Goal: Task Accomplishment & Management: Use online tool/utility

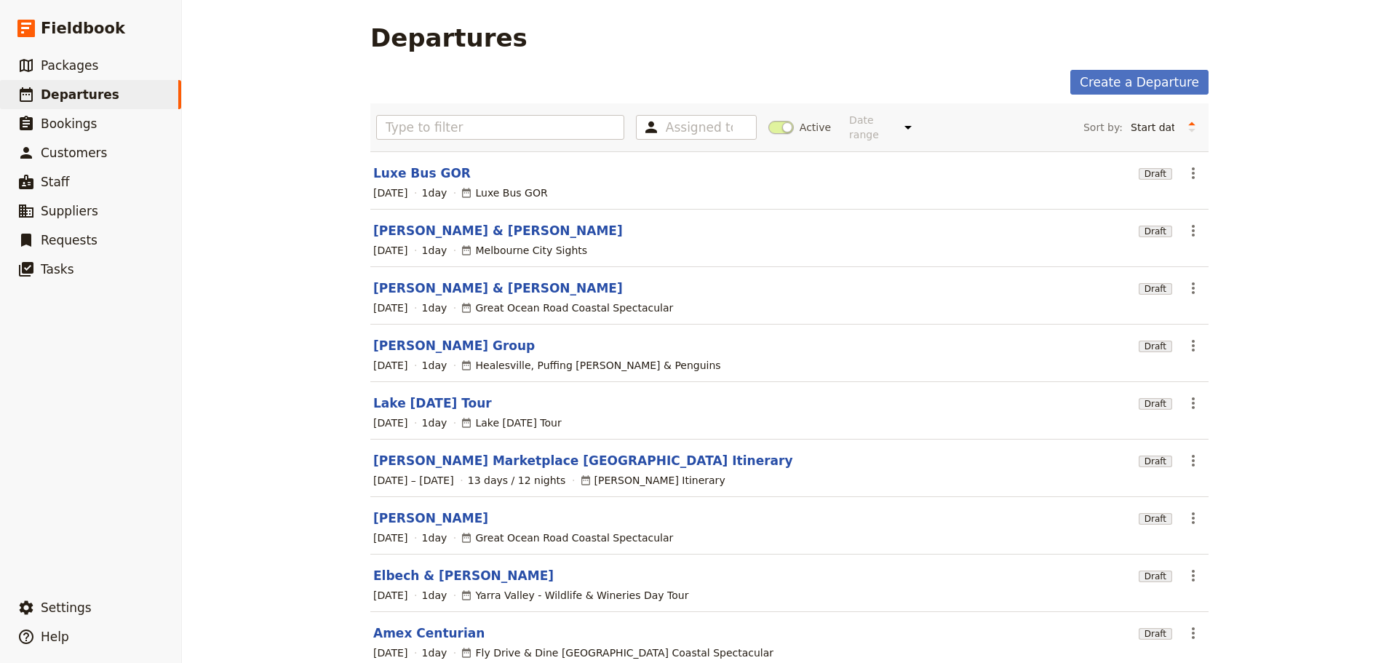
click at [413, 210] on section "[PERSON_NAME] & Vilain Draft ​ [DATE] 1 day [GEOGRAPHIC_DATA] Sights" at bounding box center [789, 238] width 838 height 57
click at [415, 222] on link "[PERSON_NAME] & [PERSON_NAME]" at bounding box center [498, 230] width 250 height 17
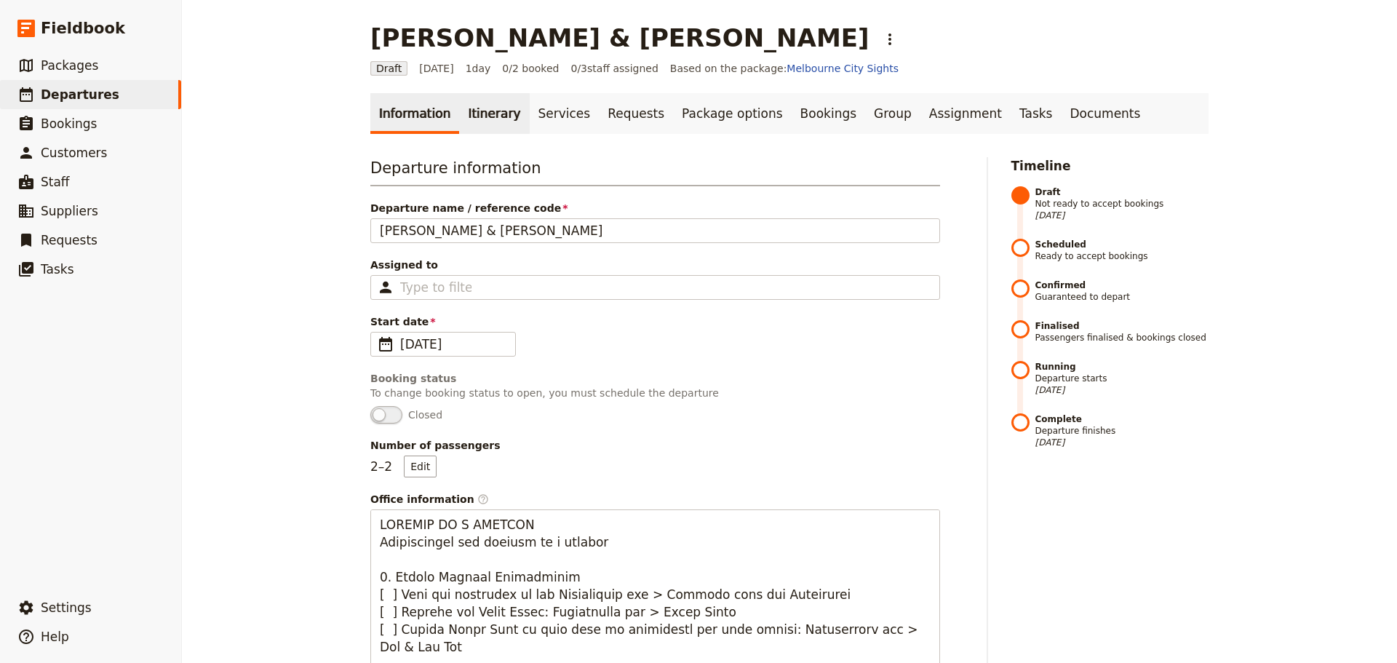
click at [482, 113] on link "Itinerary" at bounding box center [494, 113] width 70 height 41
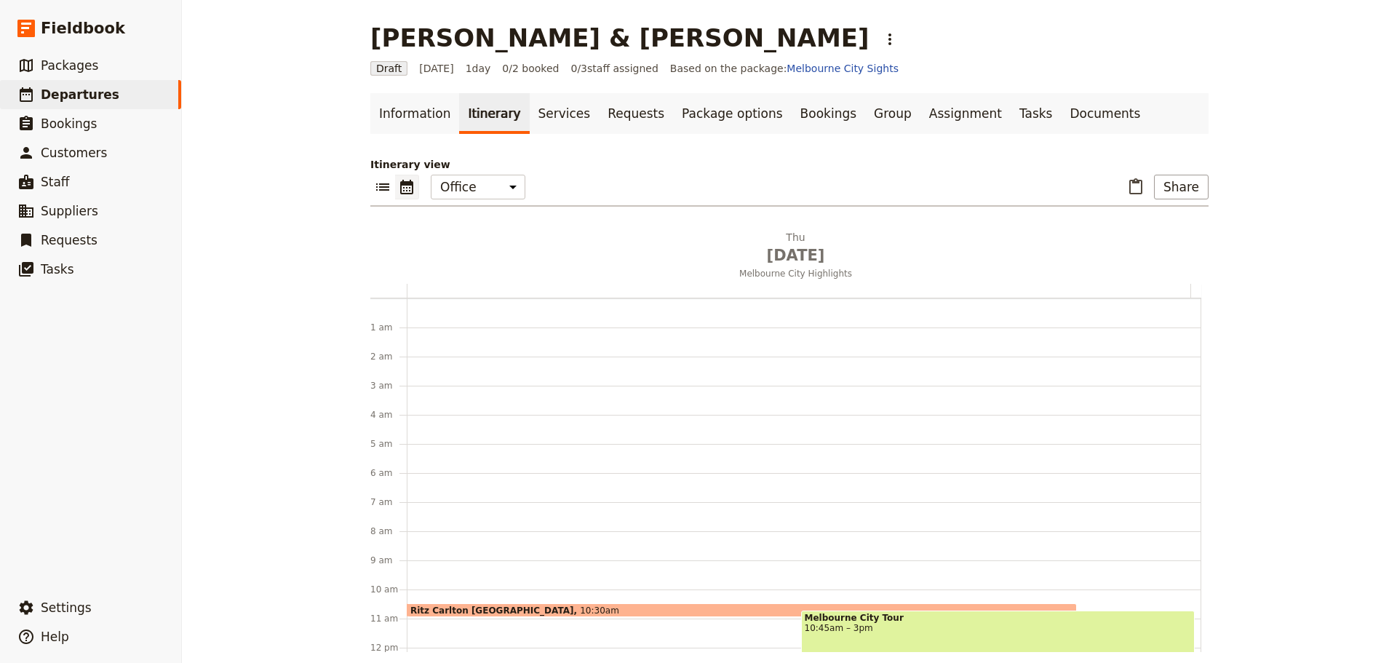
scroll to position [189, 0]
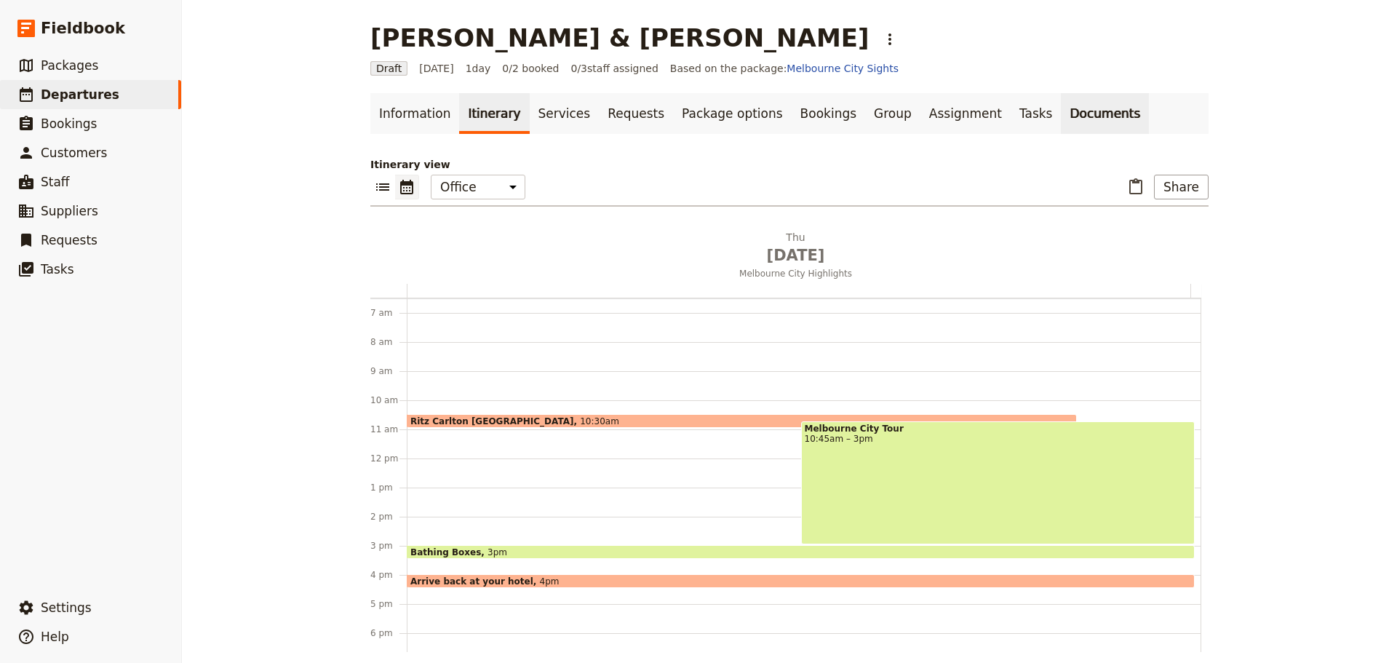
click at [1061, 112] on link "Documents" at bounding box center [1105, 113] width 88 height 41
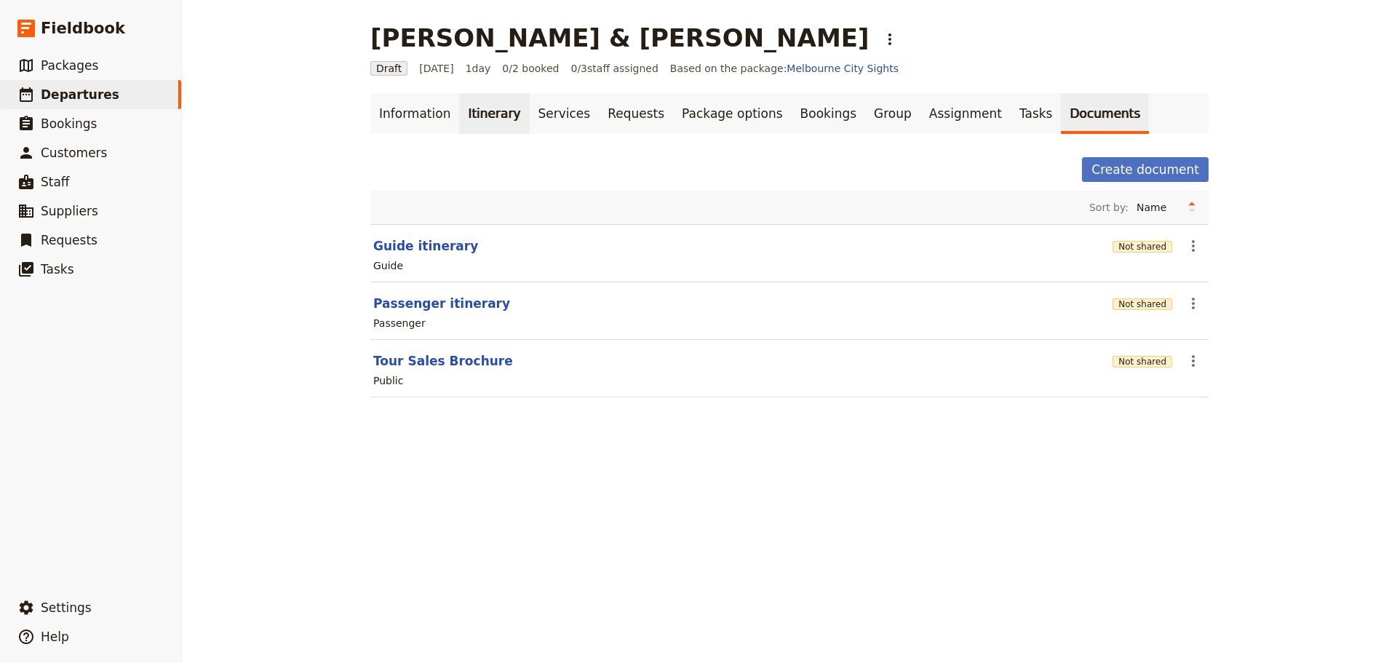
click at [467, 118] on link "Itinerary" at bounding box center [494, 113] width 70 height 41
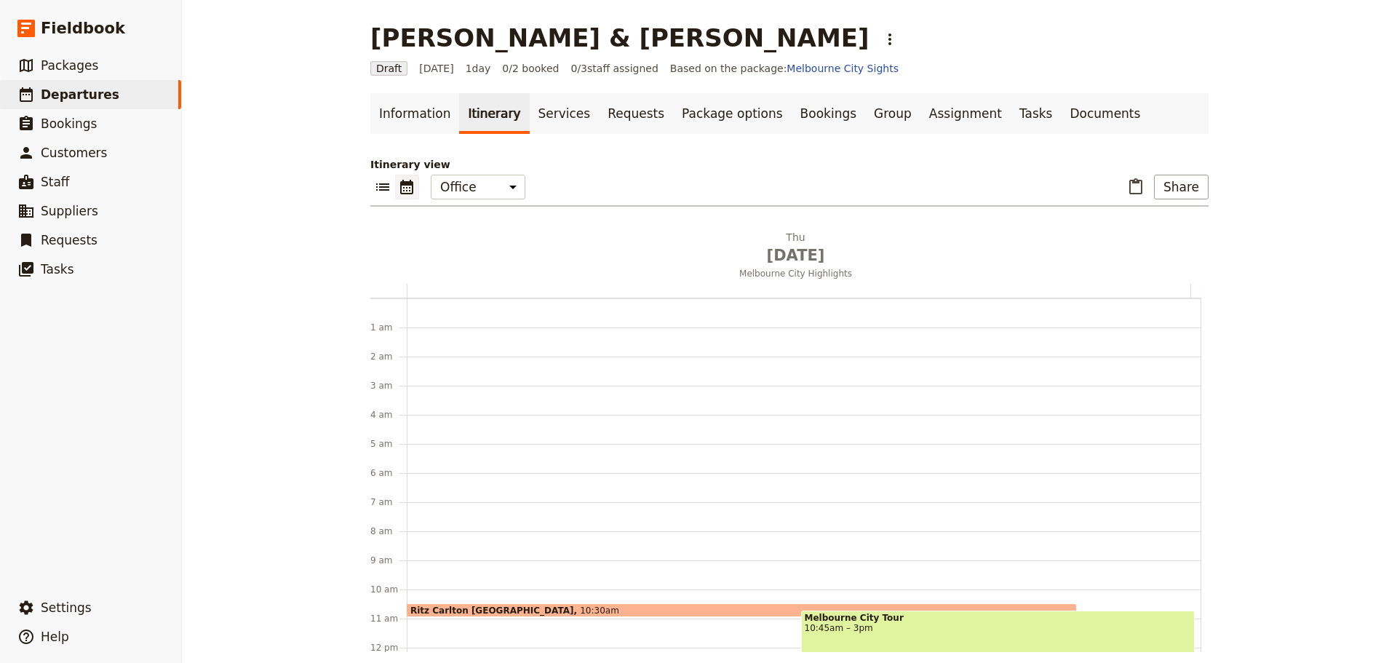
scroll to position [189, 0]
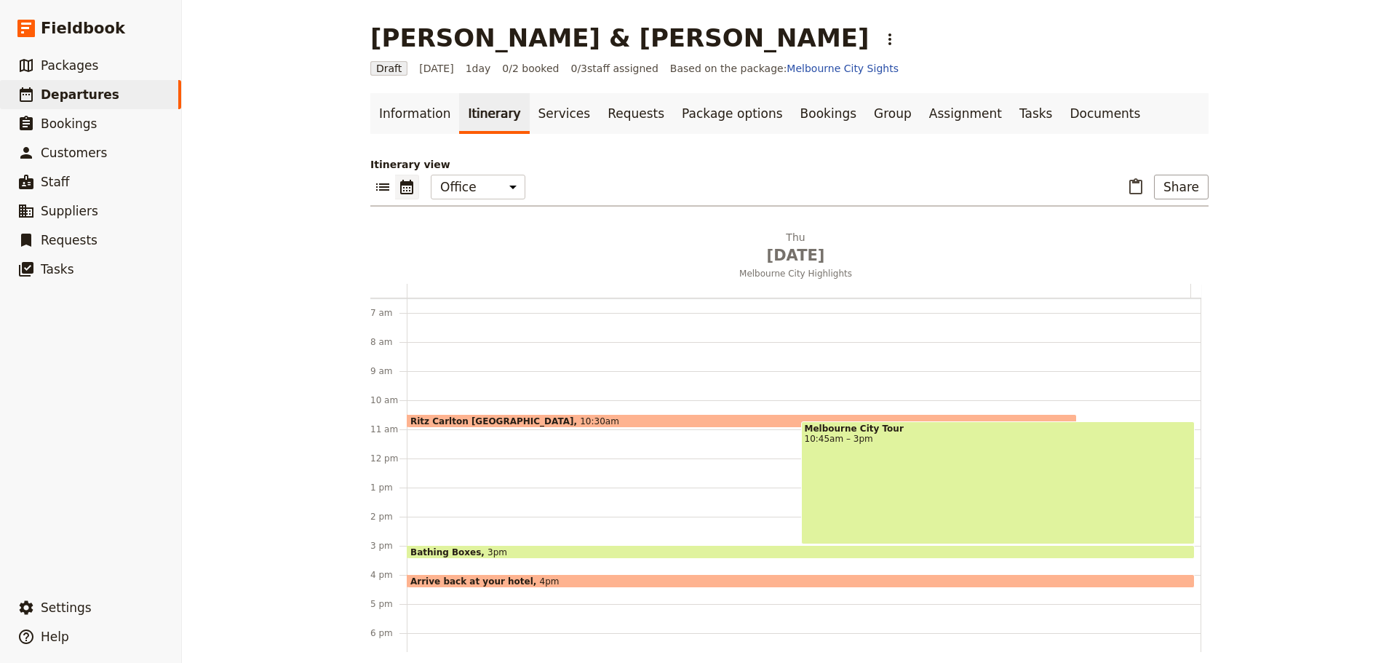
click at [577, 416] on div "Ritz Carlton [GEOGRAPHIC_DATA] 10:30am" at bounding box center [742, 421] width 670 height 14
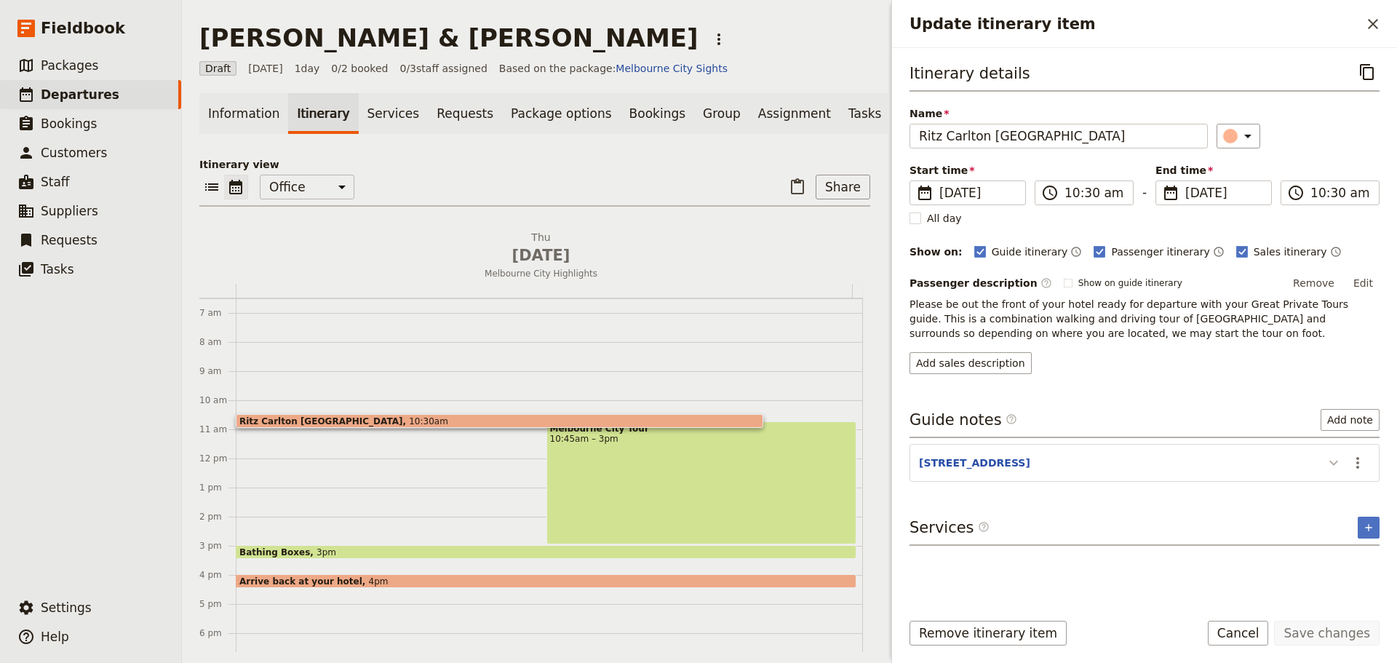
click at [1333, 464] on icon "Update itinerary item" at bounding box center [1333, 463] width 9 height 5
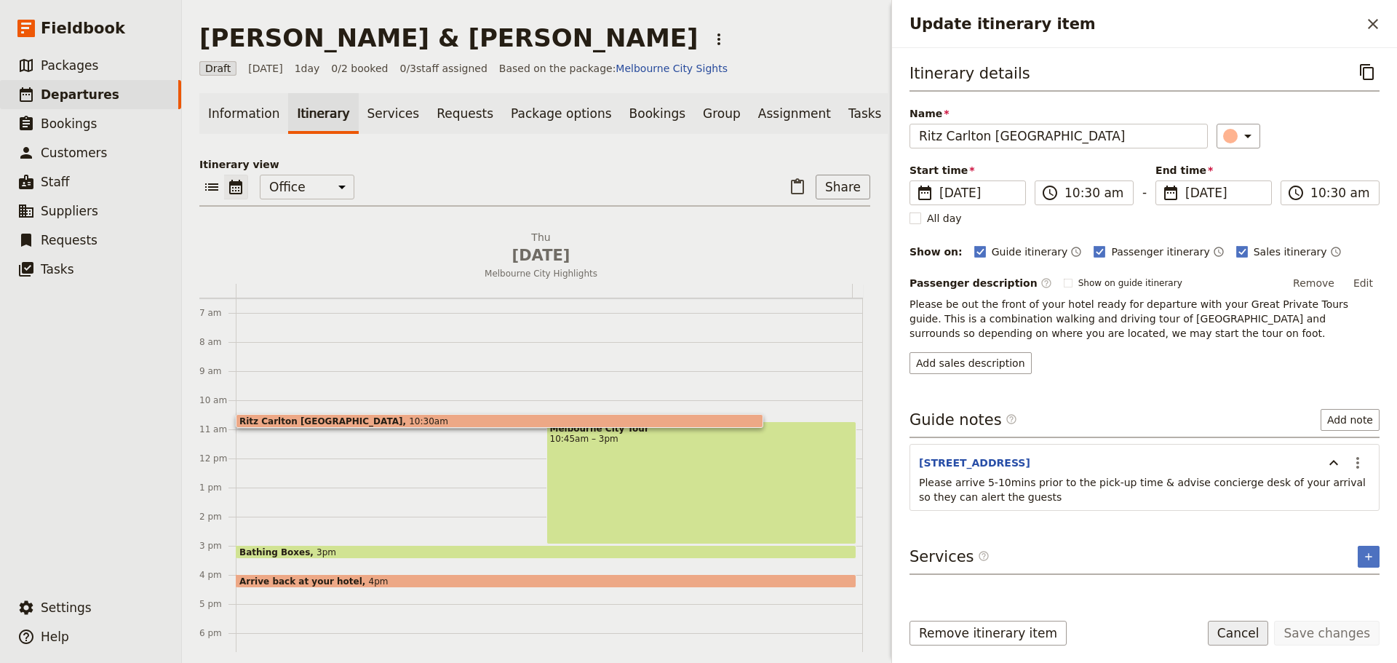
click at [1259, 632] on button "Cancel" at bounding box center [1238, 633] width 61 height 25
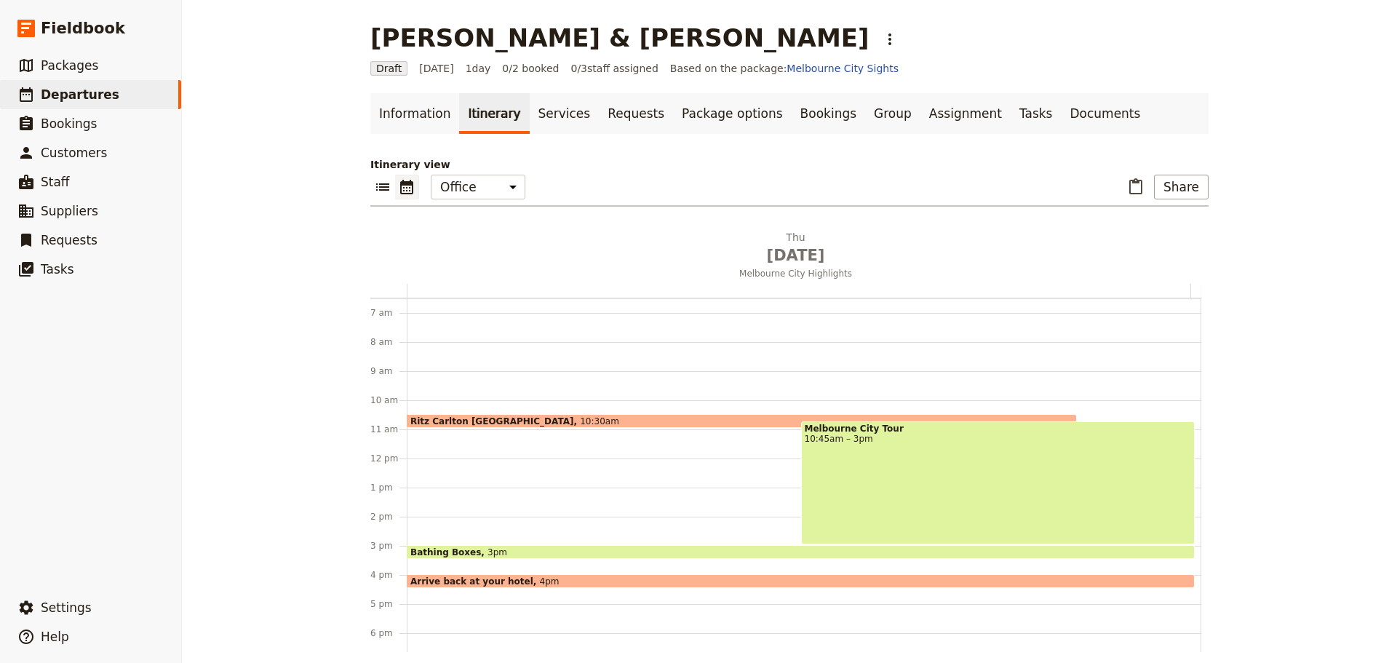
click at [955, 477] on div "Melbourne City Tour 10:45am – 3pm" at bounding box center [998, 482] width 394 height 123
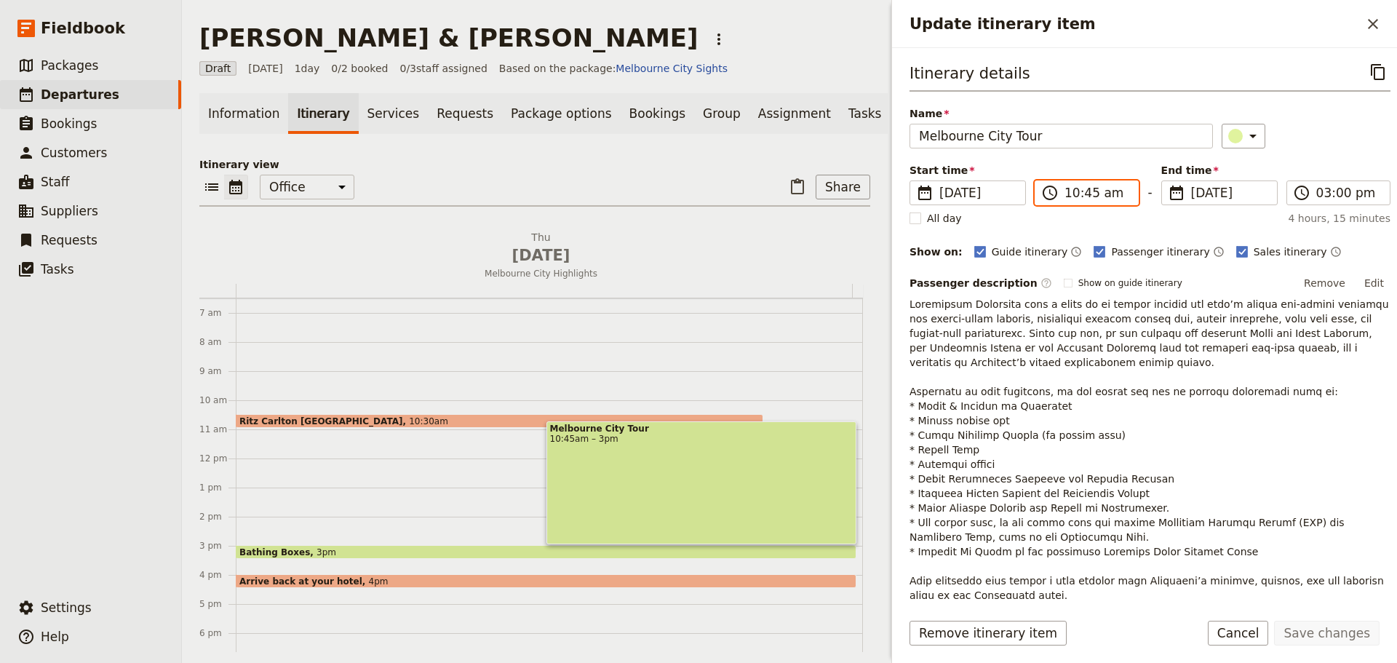
click at [1069, 195] on input "10:45 am" at bounding box center [1096, 192] width 65 height 17
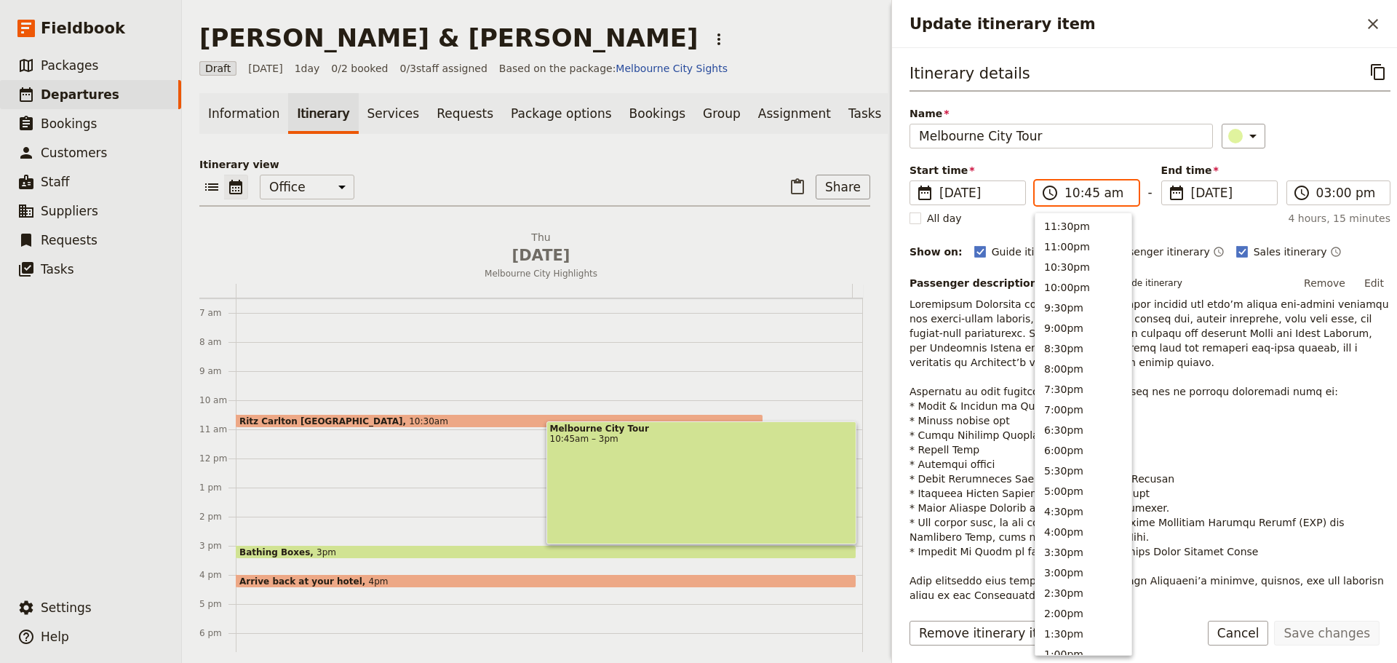
scroll to position [533, 0]
click at [1067, 226] on button "10:30am" at bounding box center [1083, 223] width 96 height 20
type input "10:30 am"
